Goal: Complete application form: Complete application form

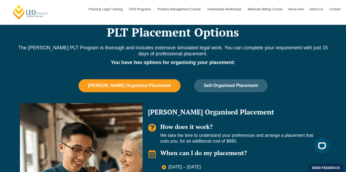
scroll to position [368, 0]
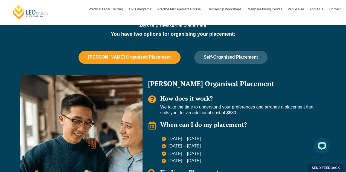
click at [225, 65] on div "Leo Cussen Organised Placement Self-Organised Placement Leo Organised Placement…" at bounding box center [173, 143] width 312 height 185
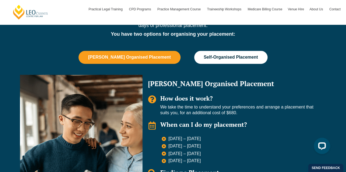
click at [226, 58] on span "Self-Organised Placement" at bounding box center [231, 57] width 54 height 5
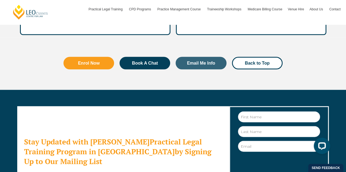
scroll to position [1615, 0]
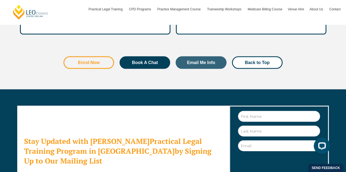
click at [78, 61] on span "Enrol Now" at bounding box center [89, 63] width 22 height 4
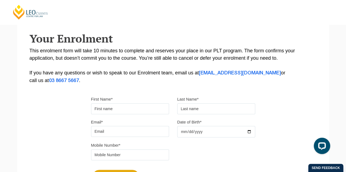
scroll to position [90, 0]
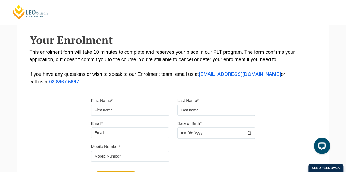
click at [118, 112] on input "First Name*" at bounding box center [130, 110] width 78 height 11
type input "Mikhaela"
type input "Collins"
type input "collinsmikhaela4@gmail.com"
click at [184, 133] on input "Date of Birth*" at bounding box center [216, 133] width 78 height 11
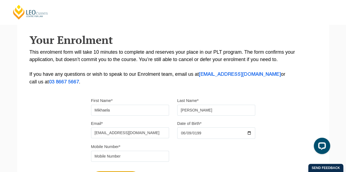
type input "1998-06-09"
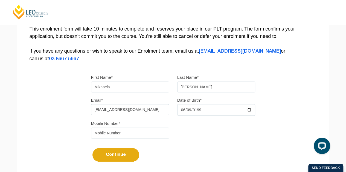
scroll to position [114, 0]
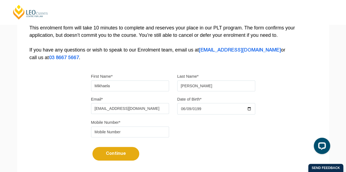
click at [110, 133] on input "tel" at bounding box center [130, 132] width 78 height 11
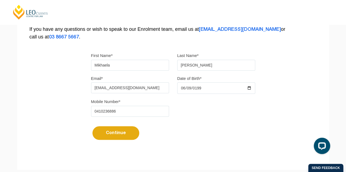
scroll to position [137, 0]
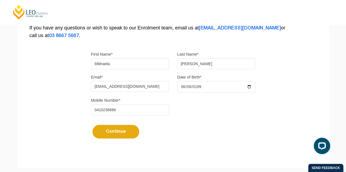
type input "0410236886"
click at [111, 135] on button "Continue" at bounding box center [115, 132] width 47 height 14
select select
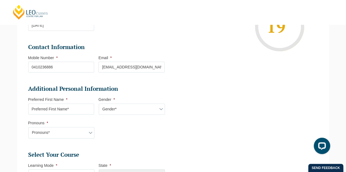
scroll to position [124, 0]
click at [74, 107] on input "Preferred First Name *" at bounding box center [61, 109] width 66 height 11
type input "Mikahela"
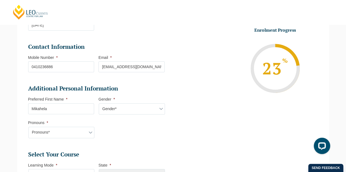
click at [132, 111] on select "Gender* Male Female Nonbinary Intersex Prefer not to disclose Other" at bounding box center [132, 109] width 66 height 11
select select "Female"
click at [99, 104] on select "Gender* Male Female Nonbinary Intersex Prefer not to disclose Other" at bounding box center [132, 109] width 66 height 11
click at [89, 134] on select "Pronouns* She/Her/Hers He/Him/His They/Them/Theirs Other Prefer not to disclose" at bounding box center [61, 132] width 66 height 11
select select "She/Her/Hers"
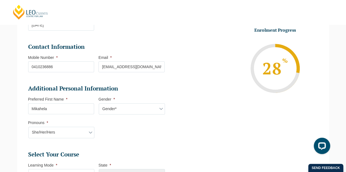
click at [28, 127] on select "Pronouns* She/Her/Hers He/Him/His They/Them/Theirs Other Prefer not to disclose" at bounding box center [61, 132] width 66 height 11
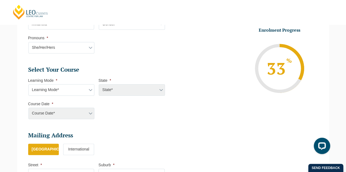
scroll to position [214, 0]
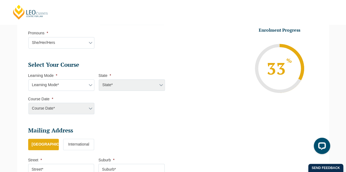
click at [65, 87] on select "Learning Mode* Online Full Time Learning Online Part Time Learning Blended Full…" at bounding box center [61, 85] width 66 height 11
select select "Blended Part Time Learning"
click at [28, 80] on select "Learning Mode* Online Full Time Learning Online Part Time Learning Blended Full…" at bounding box center [61, 85] width 66 height 11
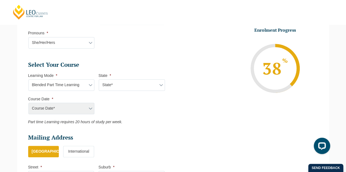
click at [111, 87] on select "State* ACT/NSW QLD VIC WA" at bounding box center [132, 85] width 66 height 11
select select "VIC"
click at [99, 80] on select "State* ACT/NSW QLD VIC WA" at bounding box center [132, 85] width 66 height 11
click at [87, 108] on select "Course Date* January 2026 (27-Jan-2026 to 21-Aug-2026) March 2026 (30-Mar-2026 …" at bounding box center [61, 108] width 66 height 11
select select "January 2026 (27-Jan-2026 to 21-Aug-2026)"
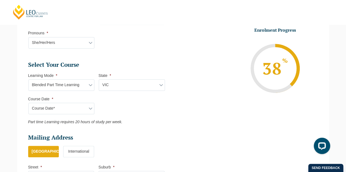
click at [28, 103] on select "Course Date* January 2026 (27-Jan-2026 to 21-Aug-2026) March 2026 (30-Mar-2026 …" at bounding box center [61, 108] width 66 height 11
type input "Intake 02 January 2026 PT"
type input "Practical Legal Training (VIC)"
select select "VIC PLT (JAN) 2026 Part Time Blended"
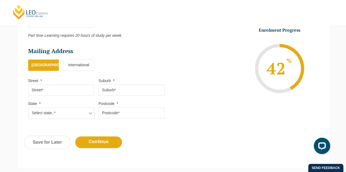
scroll to position [306, 0]
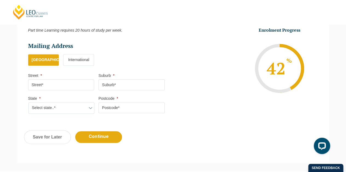
click at [49, 84] on input "Street *" at bounding box center [61, 85] width 66 height 11
type input "29 Londonderry Way"
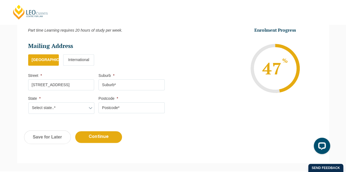
click at [116, 83] on input "Suburb *" at bounding box center [131, 85] width 66 height 11
type input "EPSOM"
click at [67, 106] on select "Select state..* VIC WA QLD SA NSW NT ACT TAS" at bounding box center [61, 107] width 66 height 11
select select "VIC"
click at [28, 102] on select "Select state..* VIC WA QLD SA NSW NT ACT TAS" at bounding box center [61, 107] width 66 height 11
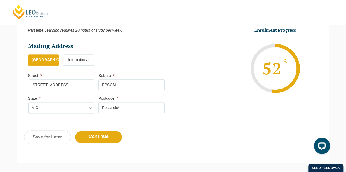
click at [111, 106] on input "Postcode *" at bounding box center [131, 107] width 66 height 11
type input "3551"
click at [98, 138] on input "Continue" at bounding box center [98, 137] width 47 height 12
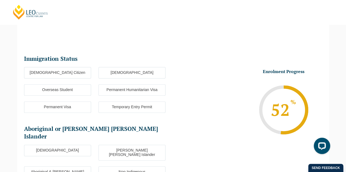
scroll to position [47, 0]
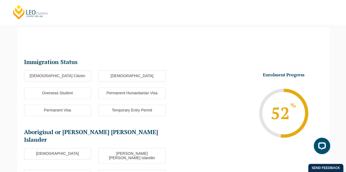
click at [64, 76] on label "Australian Citizen" at bounding box center [57, 76] width 67 height 11
click at [0, 0] on input "Australian Citizen" at bounding box center [0, 0] width 0 height 0
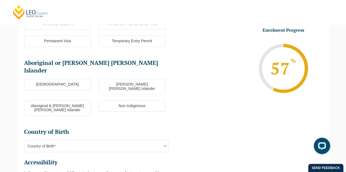
scroll to position [121, 0]
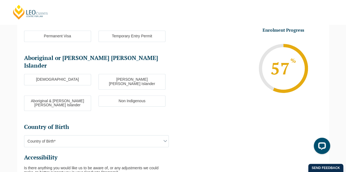
click at [105, 96] on label "Non Indigenous" at bounding box center [131, 101] width 67 height 11
click at [0, 0] on input "Non Indigenous" at bounding box center [0, 0] width 0 height 0
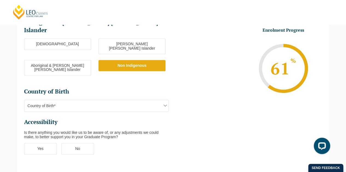
scroll to position [157, 0]
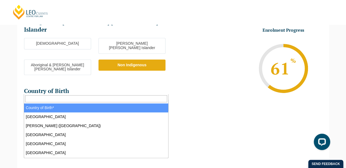
click at [107, 100] on span "Country of Birth*" at bounding box center [96, 105] width 144 height 11
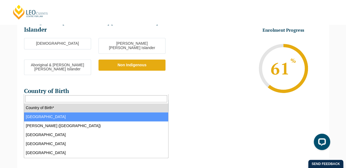
select select "Australia 1101"
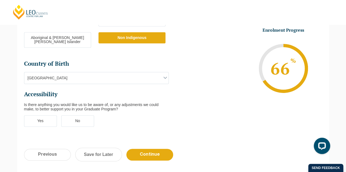
scroll to position [185, 0]
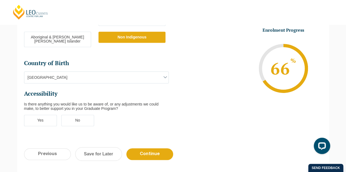
click at [77, 115] on label "No" at bounding box center [77, 120] width 33 height 11
click at [0, 0] on input "No" at bounding box center [0, 0] width 0 height 0
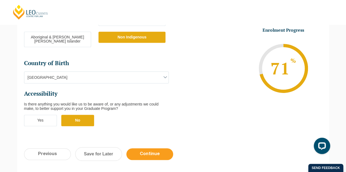
click at [145, 149] on input "Continue" at bounding box center [149, 155] width 47 height 12
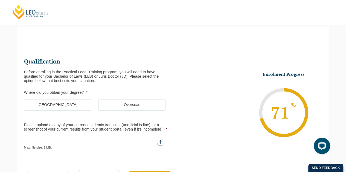
scroll to position [47, 0]
click at [61, 106] on label "Australia" at bounding box center [57, 105] width 67 height 11
click at [0, 0] on input "Australia" at bounding box center [0, 0] width 0 height 0
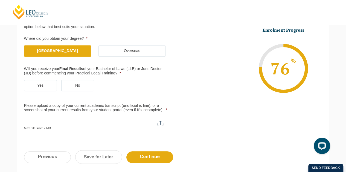
scroll to position [102, 0]
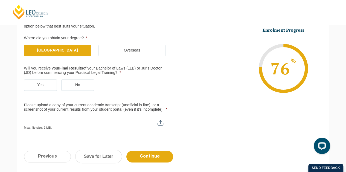
click at [74, 87] on label "No" at bounding box center [77, 85] width 33 height 11
click at [0, 0] on input "No" at bounding box center [0, 0] width 0 height 0
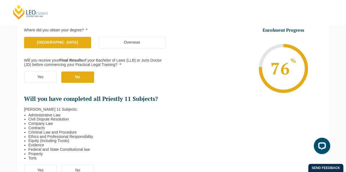
scroll to position [102, 0]
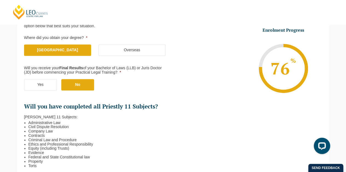
click at [39, 84] on label "Yes" at bounding box center [40, 84] width 33 height 11
click at [0, 0] on input "Yes" at bounding box center [0, 0] width 0 height 0
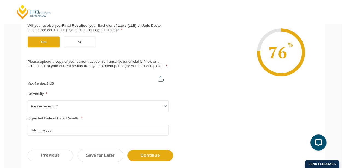
scroll to position [145, 0]
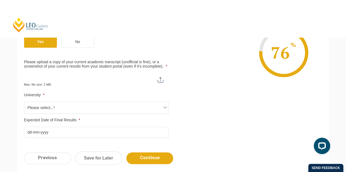
click at [120, 62] on label "Please upload a copy of your current academic transcript (unofficial is fine), …" at bounding box center [96, 64] width 145 height 9
click at [120, 73] on input "Please upload a copy of your current academic transcript (unofficial is fine), …" at bounding box center [96, 77] width 145 height 9
click at [160, 81] on input "Please upload a copy of your current academic transcript (unofficial is fine), …" at bounding box center [96, 77] width 145 height 9
type input "C:\fakepath\Personal Academic Transcript 9157304 20274297 02-Oct-2025 13 59 15.…"
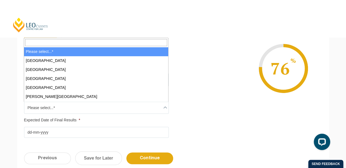
click at [50, 107] on span "Please select...*" at bounding box center [96, 107] width 144 height 11
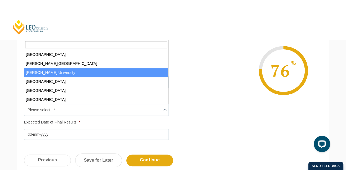
scroll to position [98, 0]
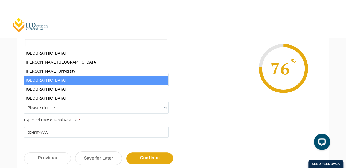
select select "La Trobe University"
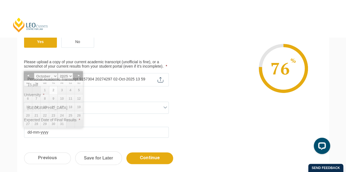
click at [31, 129] on input "Expected Date of Final Results *" at bounding box center [96, 132] width 145 height 11
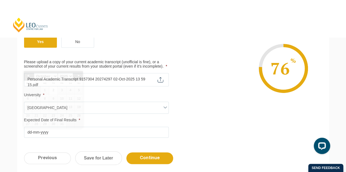
click at [22, 140] on div "Qualification Before enrolling in the Practical Legal Training program, you wil…" at bounding box center [173, 41] width 312 height 209
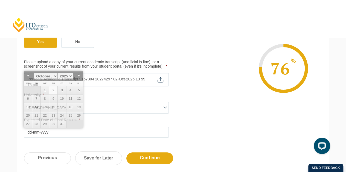
click at [41, 130] on input "Expected Date of Final Results *" at bounding box center [96, 132] width 145 height 11
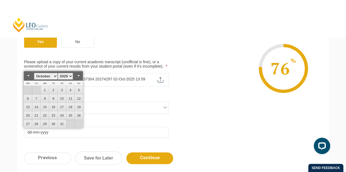
click at [78, 77] on link "Next" at bounding box center [79, 76] width 8 height 8
click at [47, 124] on link "26" at bounding box center [45, 124] width 8 height 8
type input "26-11-2025"
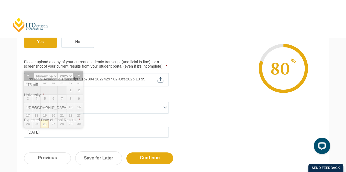
click at [73, 148] on div "Previous Continue Save for Later" at bounding box center [173, 161] width 312 height 30
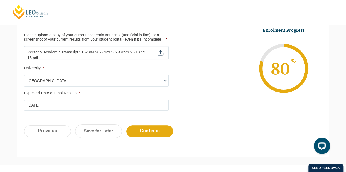
scroll to position [174, 0]
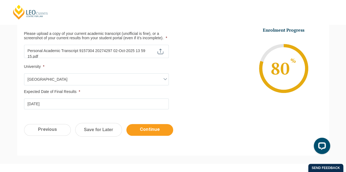
click at [145, 130] on input "Continue" at bounding box center [149, 130] width 47 height 12
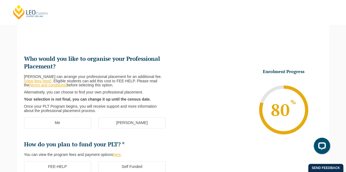
scroll to position [47, 0]
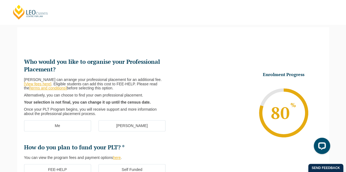
click at [61, 126] on label "Me" at bounding box center [57, 126] width 67 height 11
click at [0, 0] on input "Me" at bounding box center [0, 0] width 0 height 0
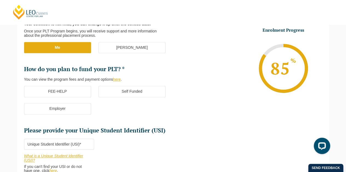
scroll to position [126, 0]
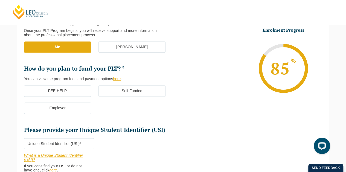
click at [68, 88] on label "FEE-HELP" at bounding box center [57, 91] width 67 height 11
click at [0, 0] on input "FEE-HELP" at bounding box center [0, 0] width 0 height 0
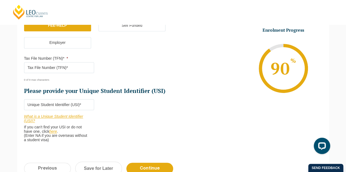
scroll to position [192, 0]
click at [44, 67] on input "Tax File Number (TFN)* *" at bounding box center [59, 67] width 70 height 11
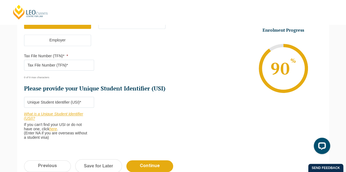
scroll to position [193, 0]
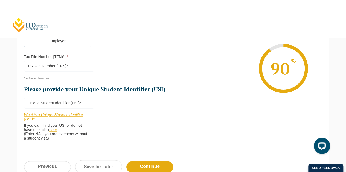
click at [29, 65] on input "Tax File Number (TFN)* *" at bounding box center [59, 66] width 70 height 11
type input "387983283"
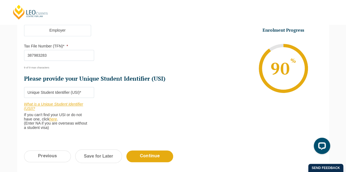
scroll to position [205, 0]
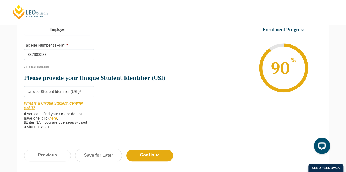
click at [54, 118] on link "here" at bounding box center [53, 118] width 8 height 4
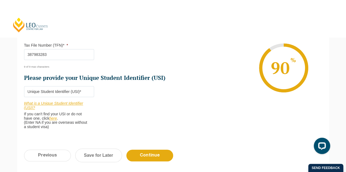
click at [54, 90] on input "Please provide your Unique Student Identifier (USI) *" at bounding box center [59, 91] width 70 height 11
paste input "RVNL8W92H9"
type input "RVNL8W92H9"
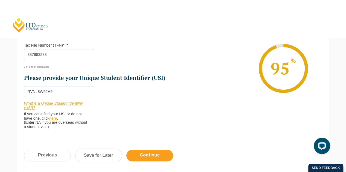
click at [141, 155] on input "Continue" at bounding box center [149, 156] width 47 height 12
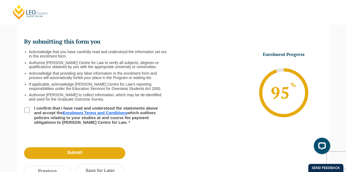
scroll to position [74, 0]
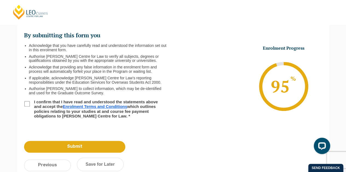
click at [27, 104] on input "I confirm that I have read and understood the statements above and accept the E…" at bounding box center [26, 103] width 5 height 5
checkbox input "true"
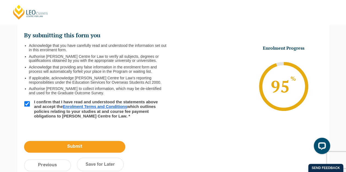
click at [69, 148] on input "Submit" at bounding box center [74, 147] width 101 height 12
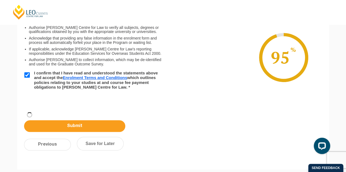
scroll to position [45, 0]
